Goal: Find specific page/section: Find specific page/section

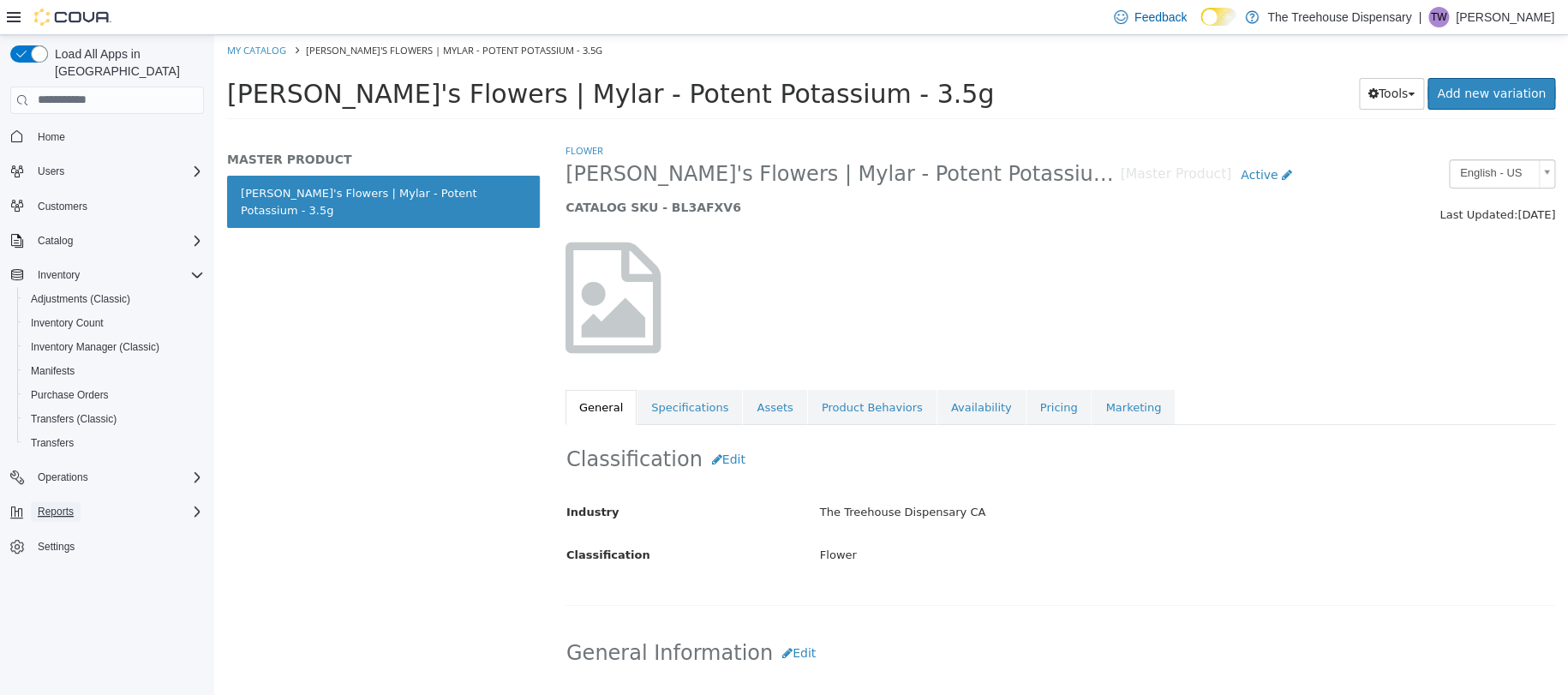
click at [63, 505] on span "Reports" at bounding box center [56, 512] width 36 height 14
click at [57, 625] on span "Reports" at bounding box center [49, 632] width 36 height 14
